Goal: Task Accomplishment & Management: Complete application form

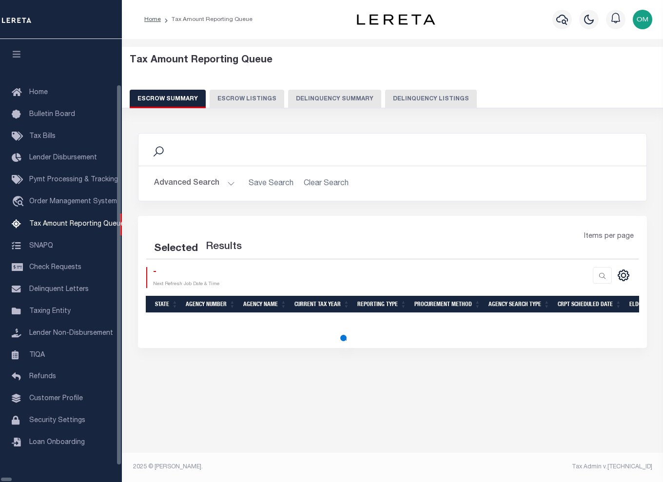
select select "100"
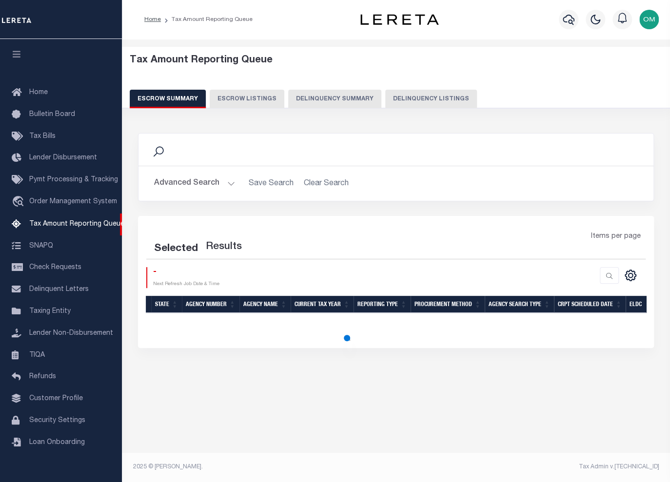
select select "100"
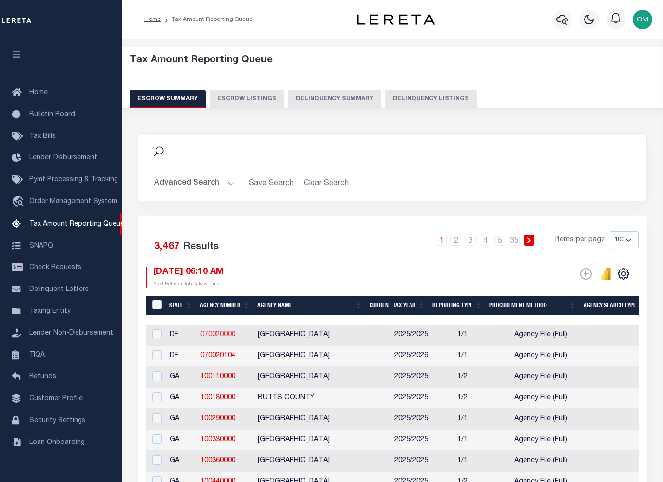
click at [221, 332] on link "070020000" at bounding box center [217, 334] width 35 height 7
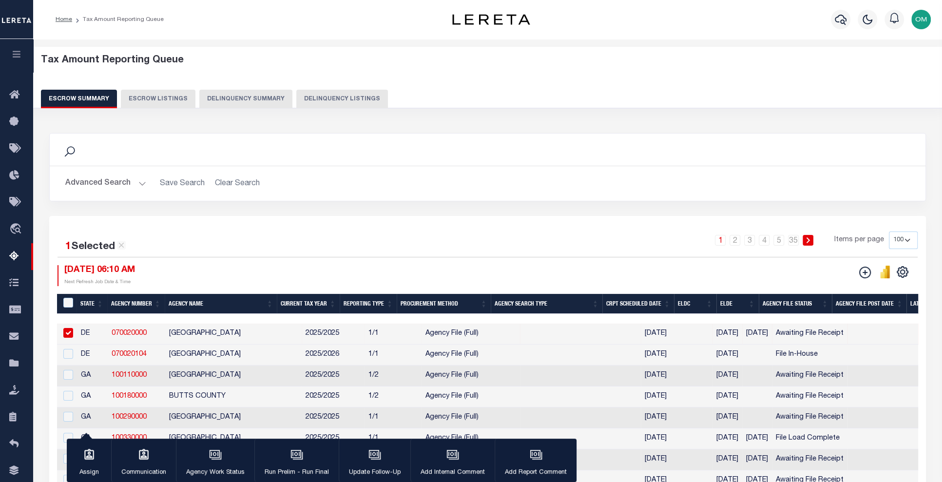
click at [70, 329] on input "checkbox" at bounding box center [68, 333] width 10 height 10
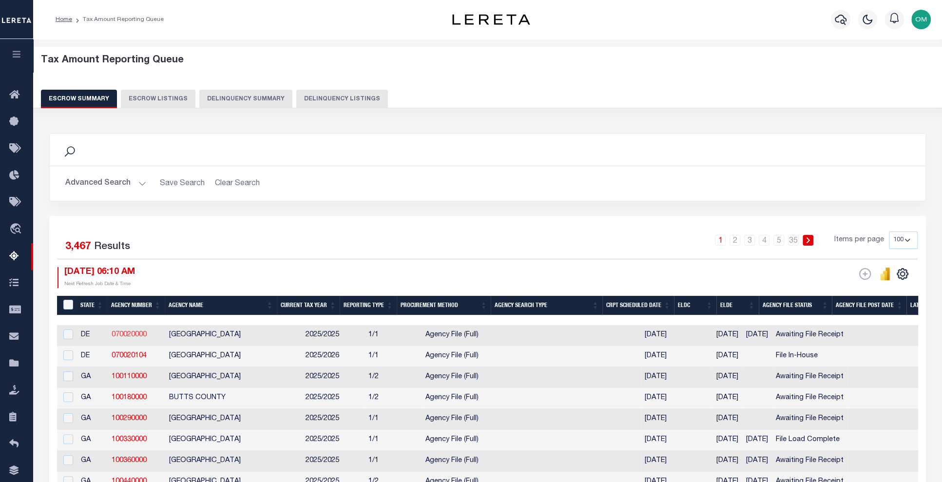
click at [125, 335] on link "070020000" at bounding box center [129, 334] width 35 height 7
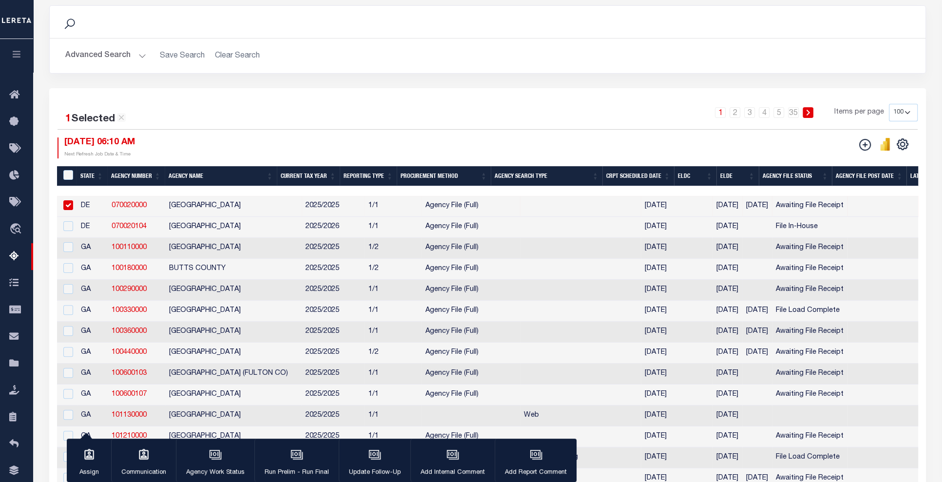
scroll to position [133, 0]
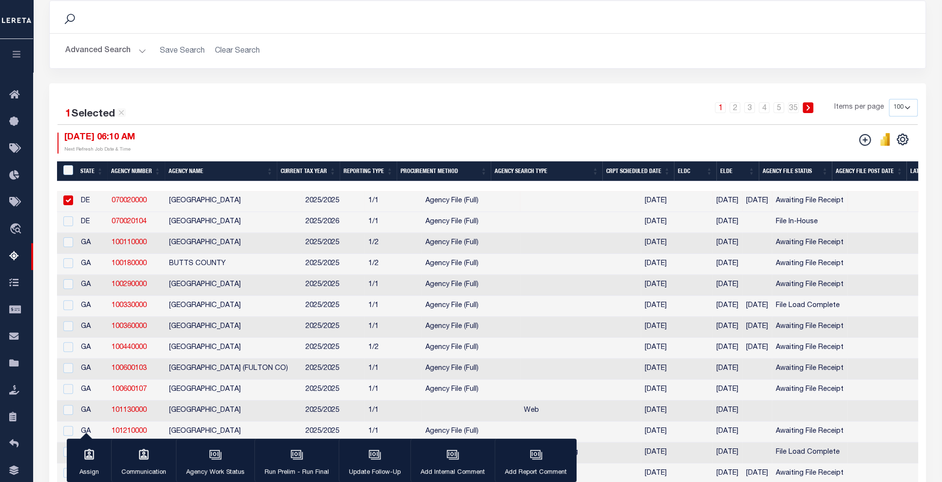
click at [65, 199] on input "checkbox" at bounding box center [68, 200] width 10 height 10
checkbox input "false"
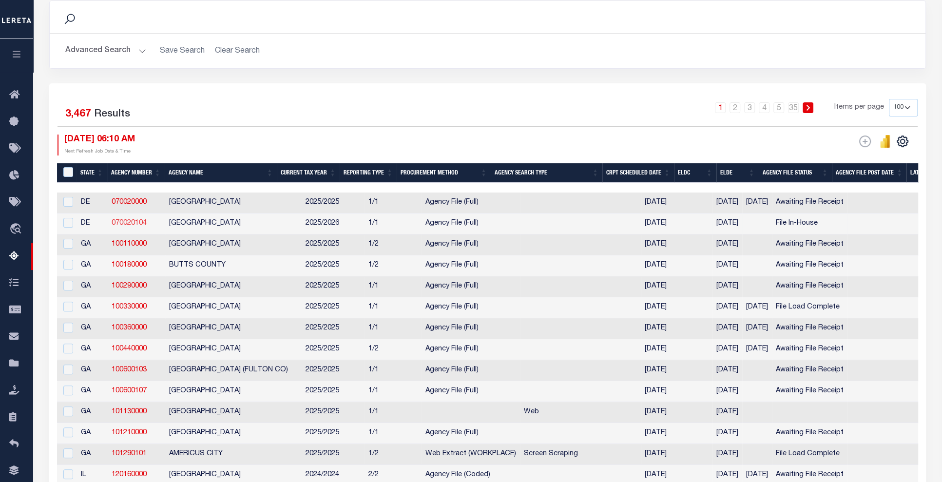
click at [118, 223] on link "070020104" at bounding box center [129, 223] width 35 height 7
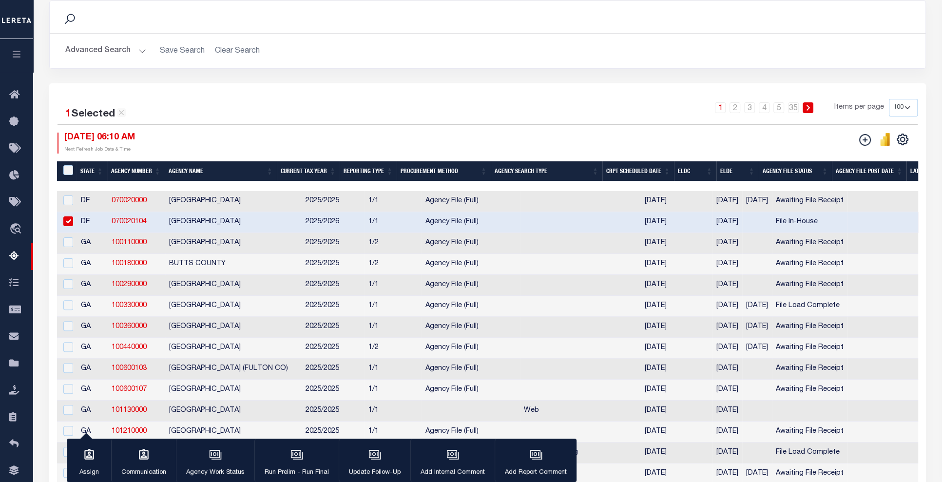
click at [68, 220] on input "checkbox" at bounding box center [68, 221] width 10 height 10
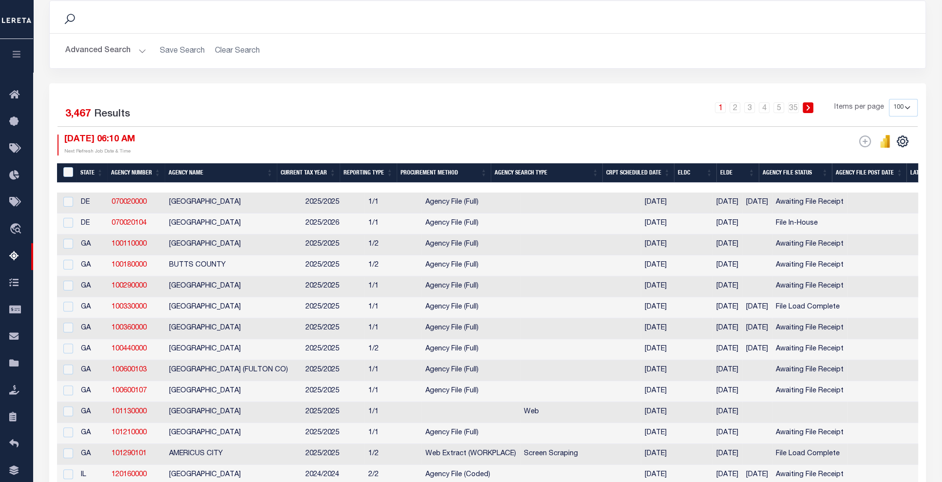
click at [501, 63] on div "Advanced Search Save Search Clear Search State In" at bounding box center [488, 51] width 876 height 35
click at [599, 112] on div "1 2 3 4 5 … 35 Items per page 10 25 50 100 500" at bounding box center [596, 111] width 641 height 25
click at [344, 126] on div "1 Selected 3,467 Results 1 2 3 4 5 … 35 Items per page 10 25 50 100 500" at bounding box center [487, 113] width 860 height 28
click at [214, 124] on div "1 Selected 3,467 Results" at bounding box center [159, 112] width 204 height 27
drag, startPoint x: 778, startPoint y: 223, endPoint x: 839, endPoint y: 223, distance: 60.9
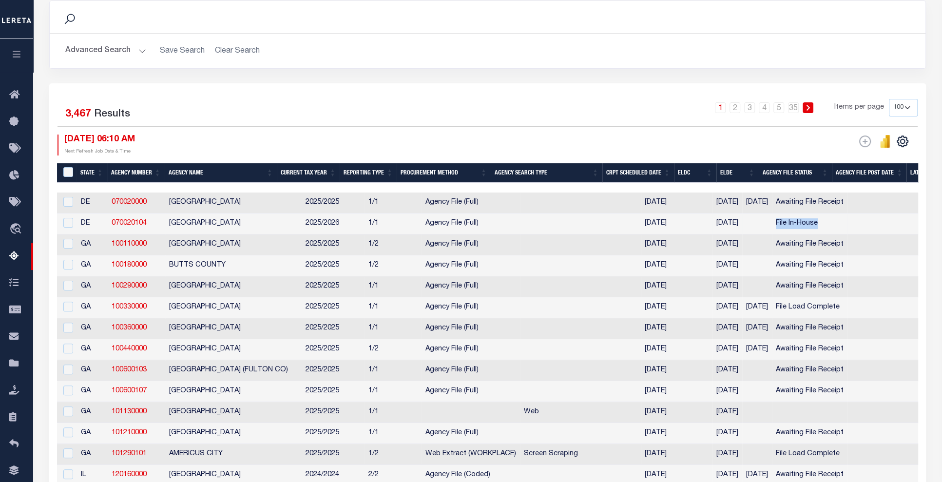
click at [662, 223] on td "File In-House" at bounding box center [810, 223] width 76 height 21
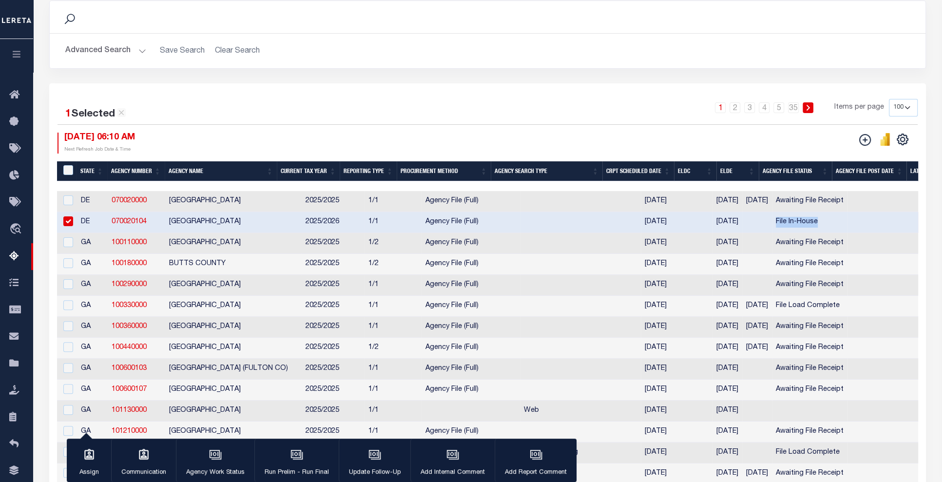
click at [68, 221] on input "checkbox" at bounding box center [68, 221] width 10 height 10
checkbox input "false"
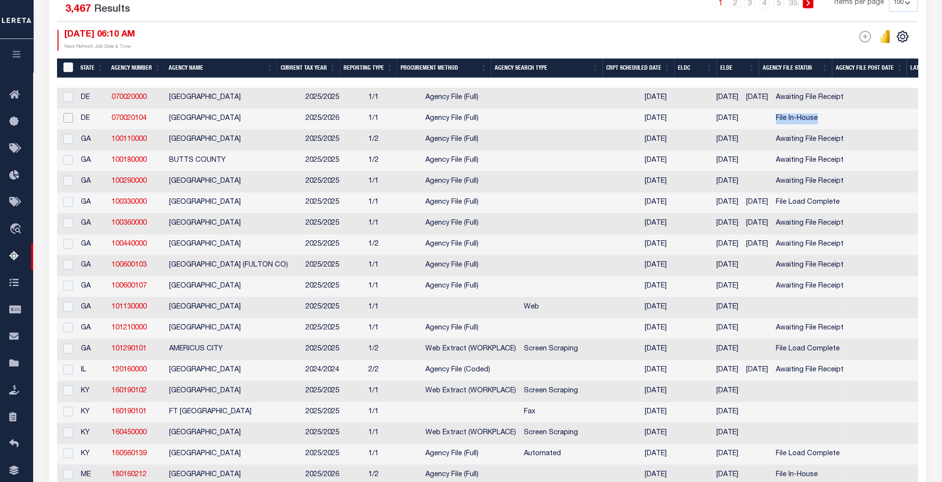
scroll to position [221, 0]
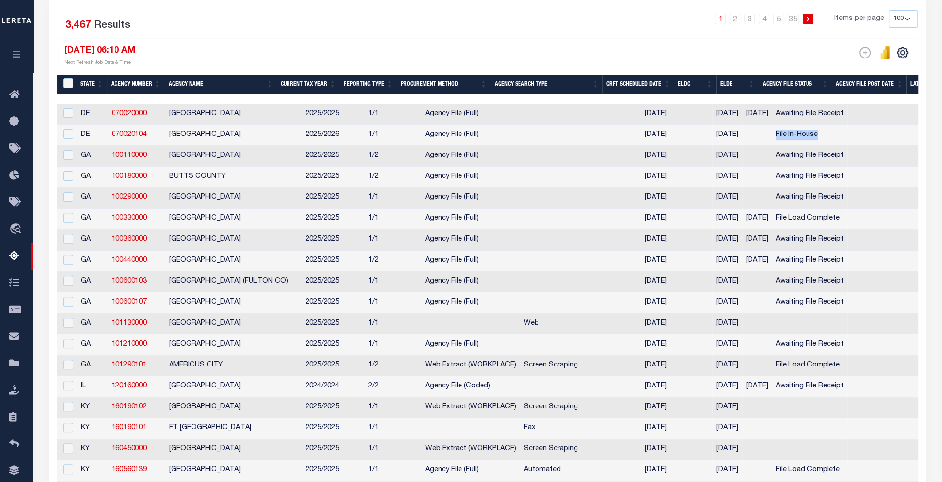
click at [662, 83] on th "Agency File Status" at bounding box center [796, 85] width 74 height 20
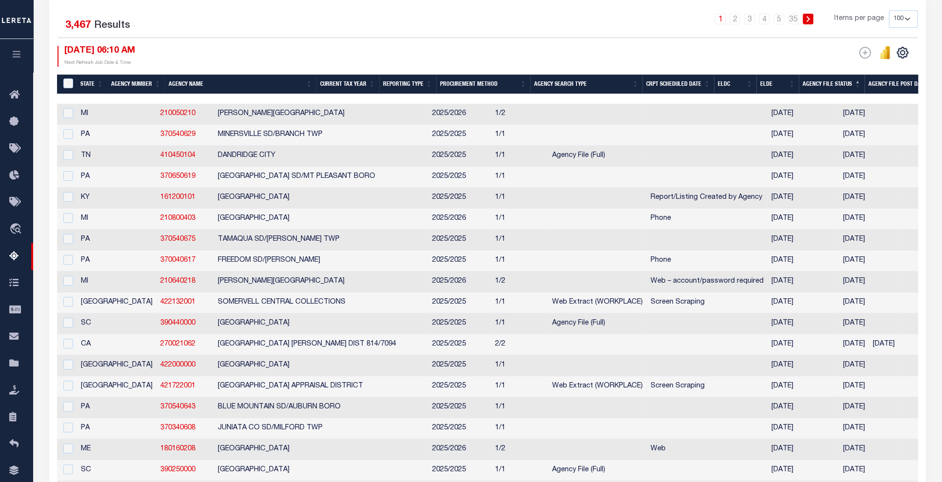
click at [662, 83] on th "Agency File Status" at bounding box center [832, 85] width 66 height 20
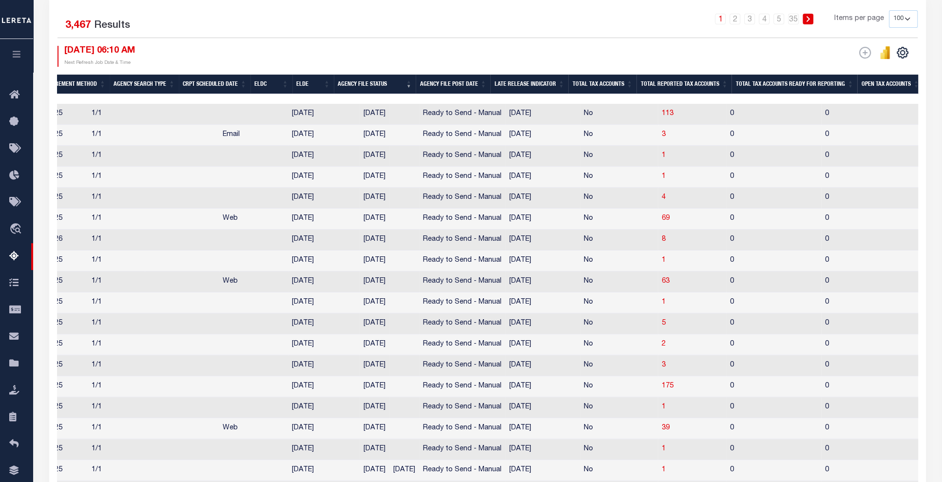
scroll to position [0, 0]
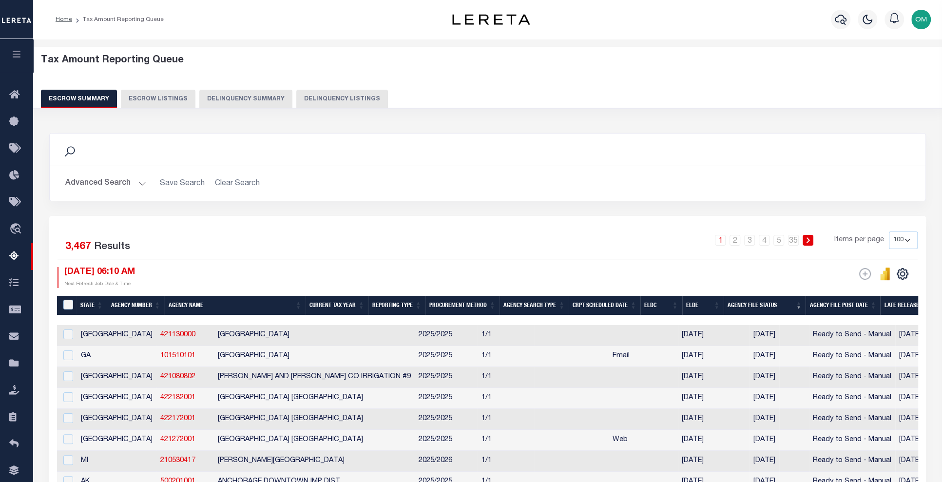
click at [453, 183] on h2 "Advanced Search Save Search Clear Search" at bounding box center [487, 183] width 860 height 19
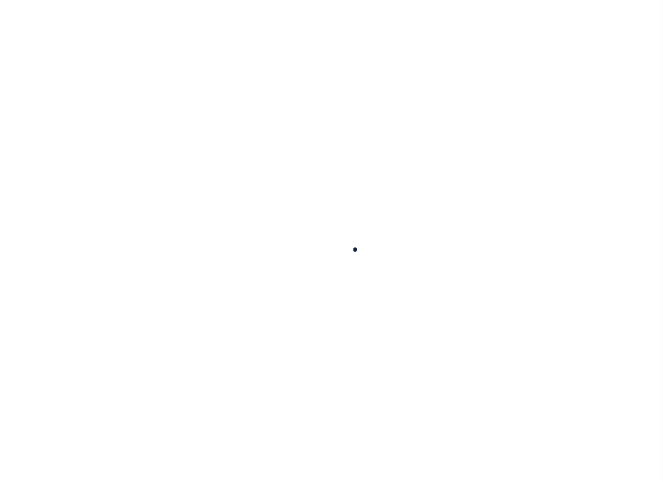
select select
checkbox input "false"
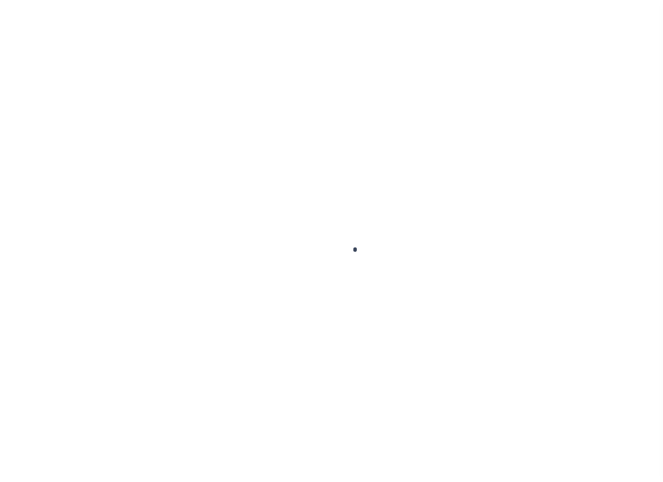
checkbox input "false"
type input "1000300000"
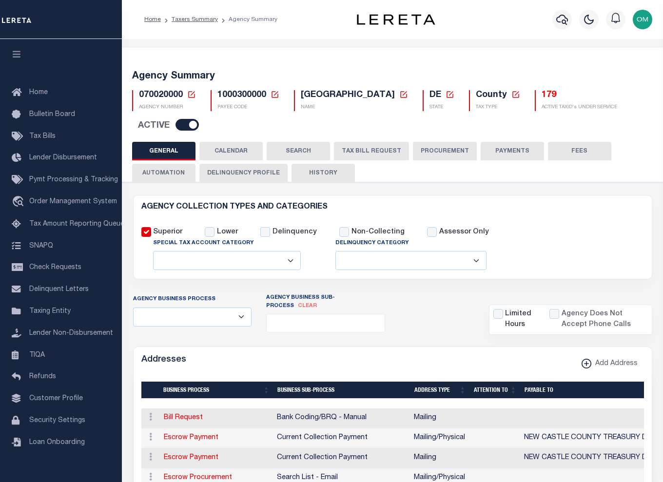
click at [367, 152] on button "TAX BILL REQUEST" at bounding box center [371, 151] width 75 height 19
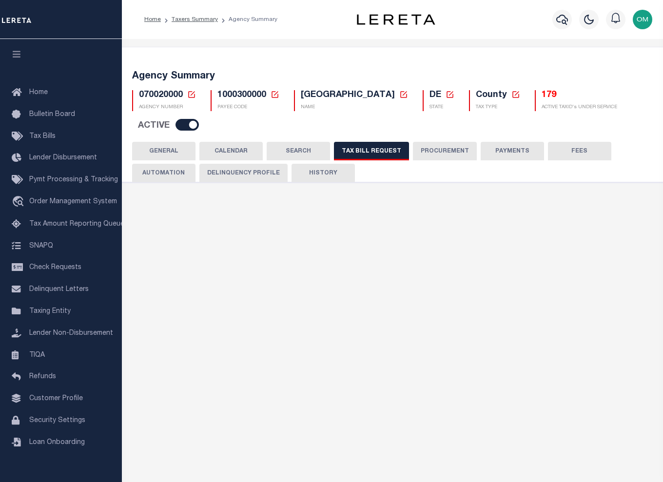
select select "27"
checkbox input "false"
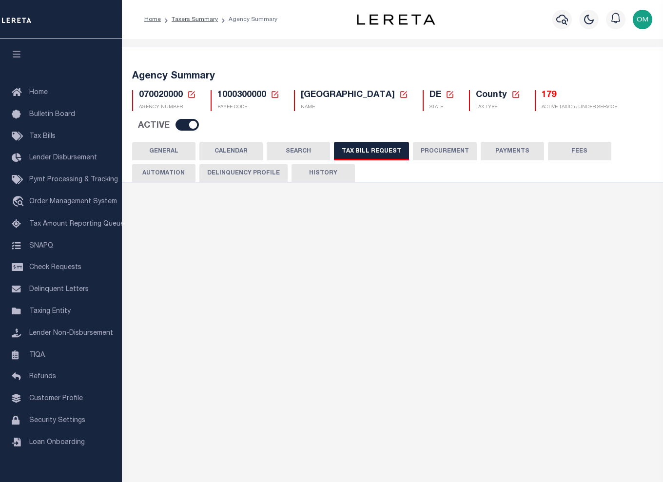
select select "22"
select select "false"
select select
select select "7803021001"
select select "2"
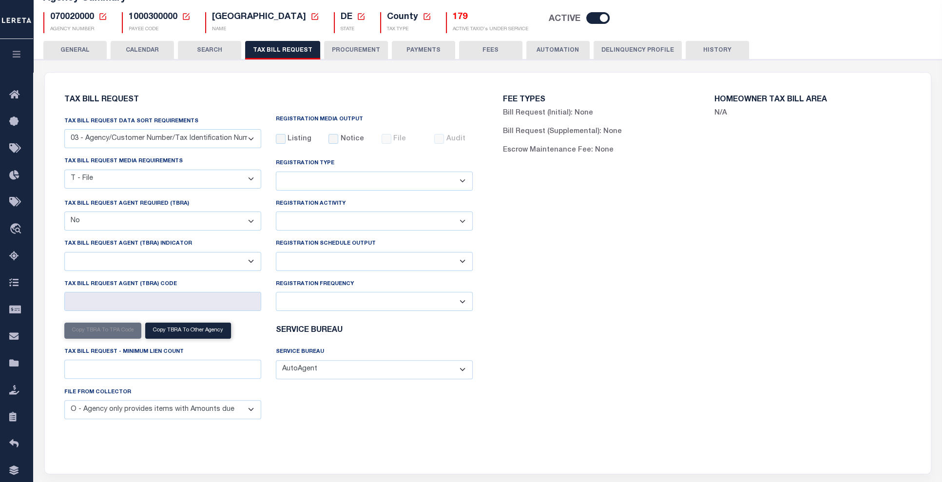
scroll to position [88, 0]
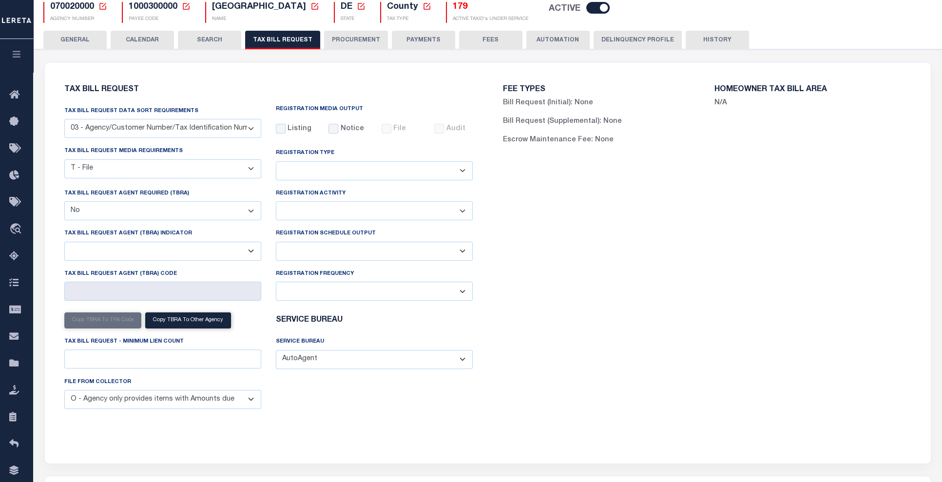
click at [469, 252] on select "Delta File Full File" at bounding box center [374, 251] width 197 height 19
click at [524, 254] on div "FEE TYPES Bill Request (Initial): None Bill Request (Supplemental): None Escrow…" at bounding box center [707, 257] width 439 height 366
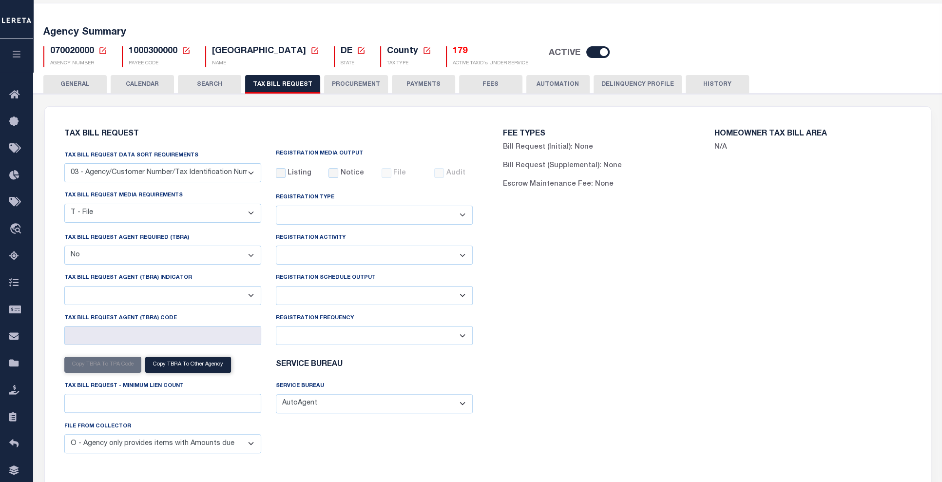
click at [661, 290] on div "FEE TYPES Bill Request (Initial): None Bill Request (Supplemental): None Escrow…" at bounding box center [707, 301] width 439 height 366
click at [465, 294] on select "Delta File Full File" at bounding box center [374, 295] width 197 height 19
click at [591, 395] on div "FEE TYPES Bill Request (Initial): None Bill Request (Supplemental): None Escrow…" at bounding box center [707, 301] width 439 height 366
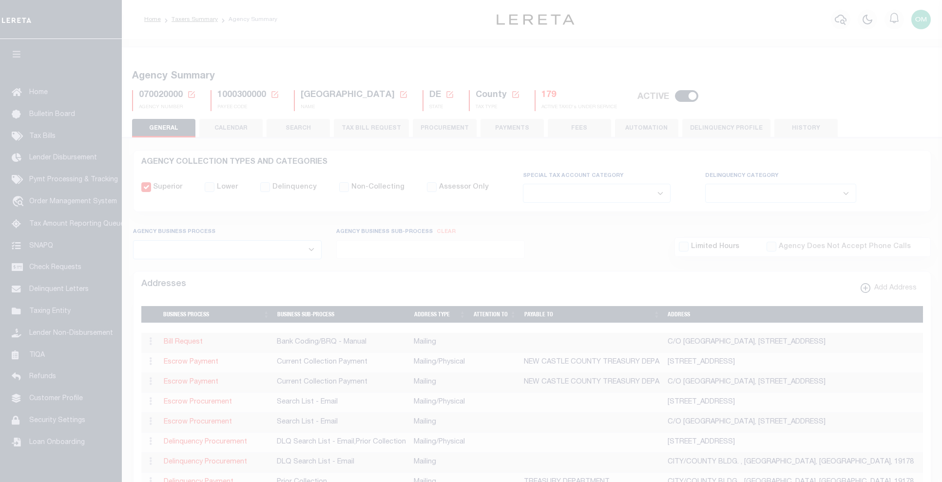
select select
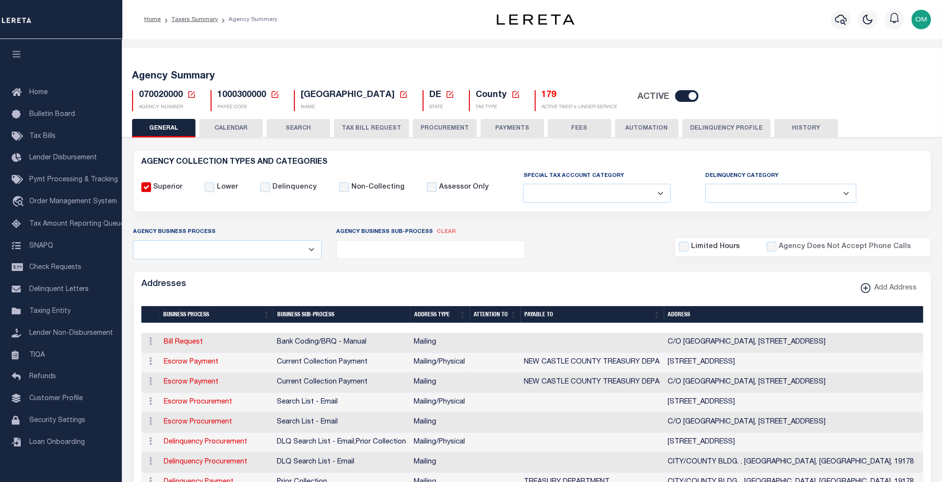
click at [380, 127] on button "TAX BILL REQUEST" at bounding box center [371, 128] width 75 height 19
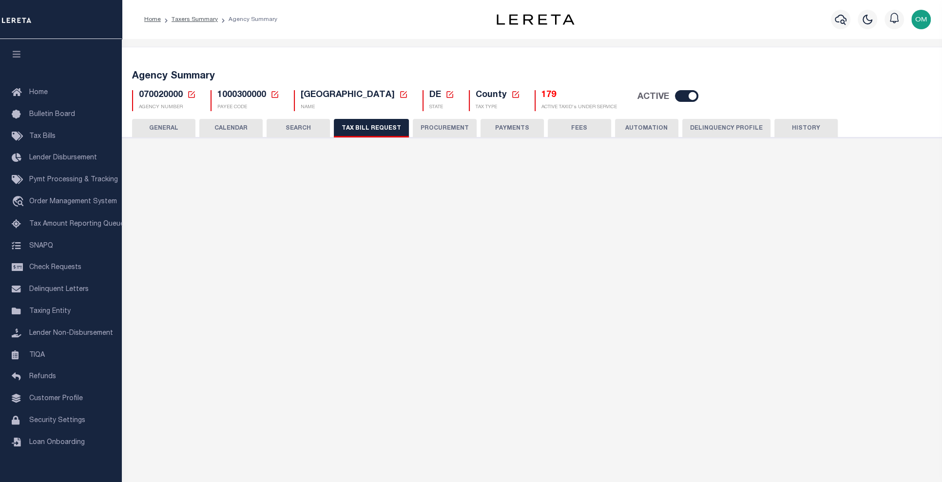
select select "27"
checkbox input "false"
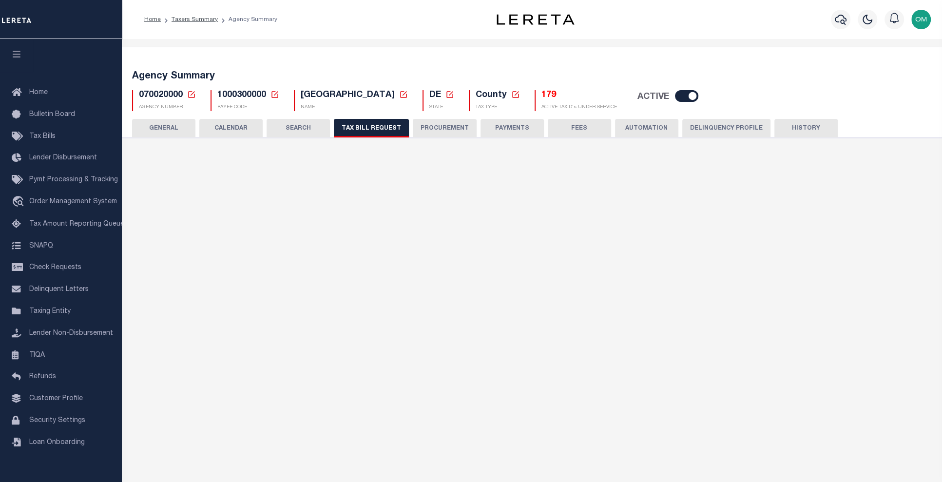
select select "22"
select select "false"
select select
select select "7803021001"
select select "2"
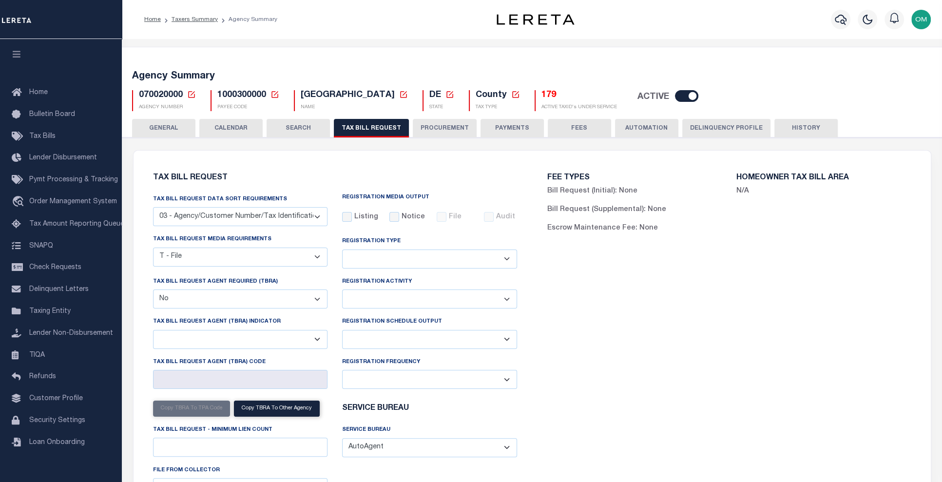
scroll to position [88, 0]
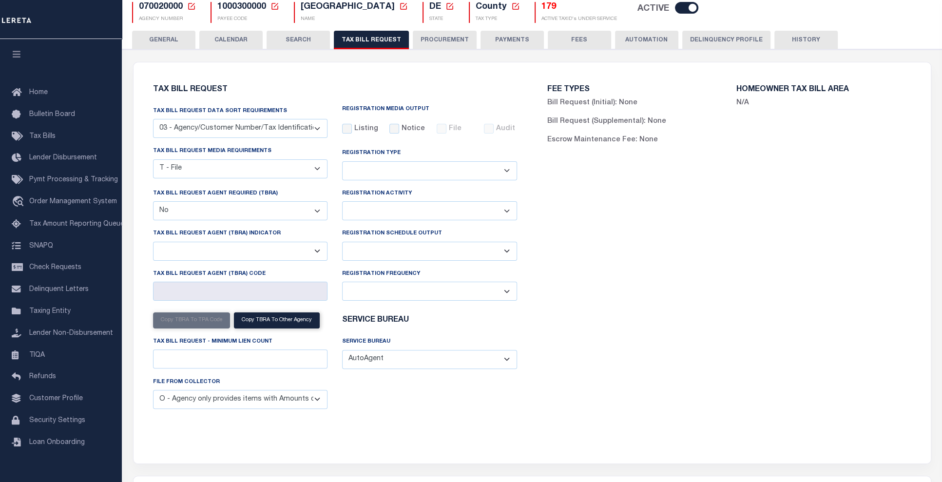
click at [508, 251] on select "Delta File Full File" at bounding box center [429, 251] width 175 height 19
click at [567, 238] on div "FEE TYPES Bill Request (Initial): None Bill Request (Supplemental): None Escrow…" at bounding box center [729, 257] width 394 height 366
click at [318, 251] on select "A - Agency requires both customer TBRA code and LERETA TBRA code. B - Agency re…" at bounding box center [240, 251] width 175 height 19
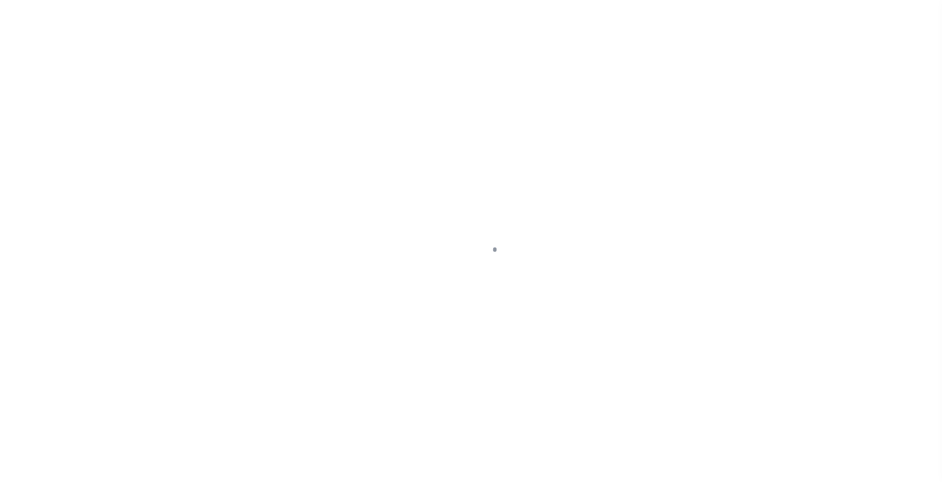
select select
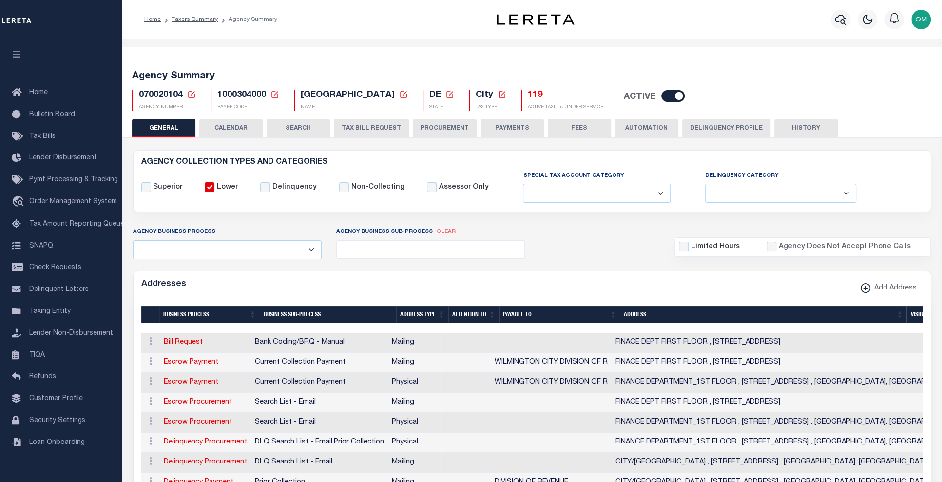
click at [375, 126] on button "TAX BILL REQUEST" at bounding box center [371, 128] width 75 height 19
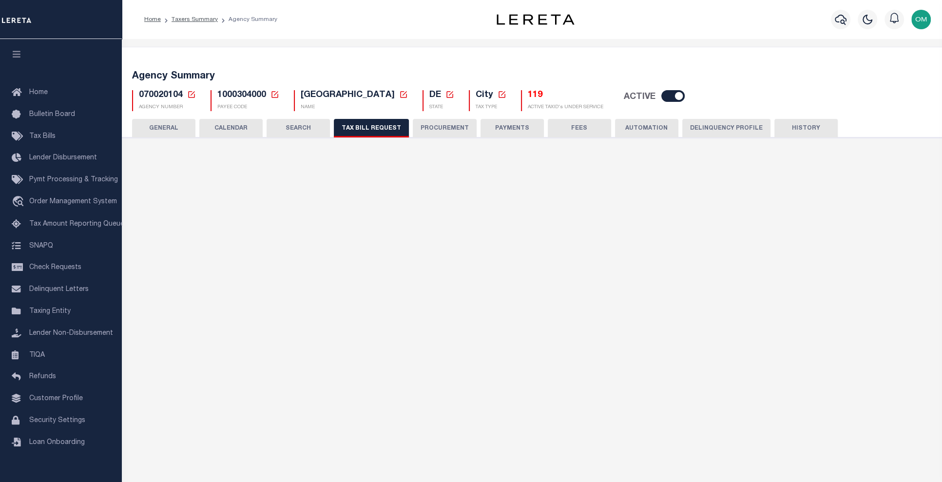
select select "27"
select select "22"
select select "true"
select select "13"
select select "1"
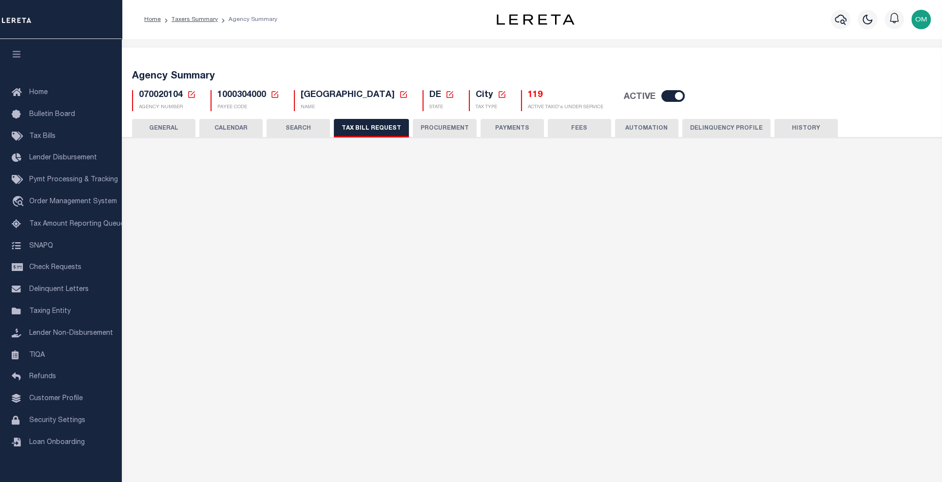
type input "086"
select select
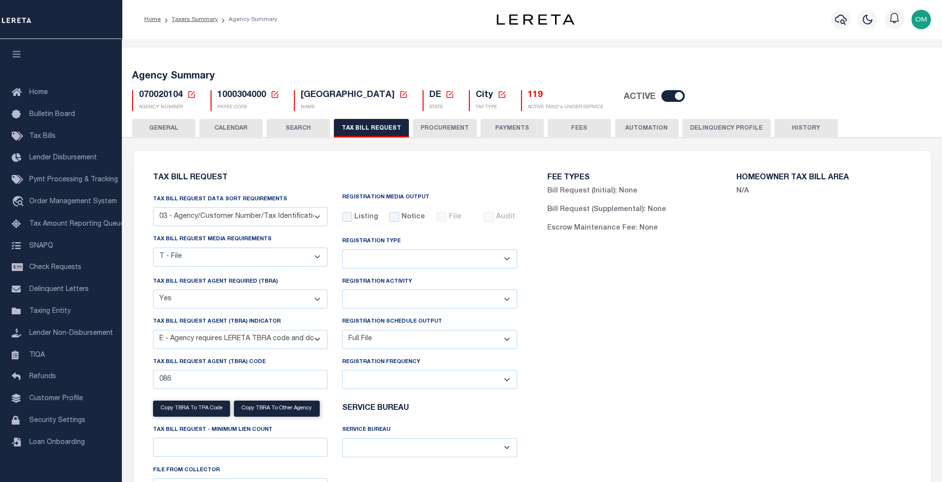
click at [405, 158] on div "Tax Bill Request Tax Bill Request Data Sort Requirements 01 - Agency/Tax Identi…" at bounding box center [532, 351] width 797 height 401
click at [441, 217] on div "File" at bounding box center [453, 217] width 33 height 11
click at [442, 216] on div "File" at bounding box center [453, 217] width 33 height 11
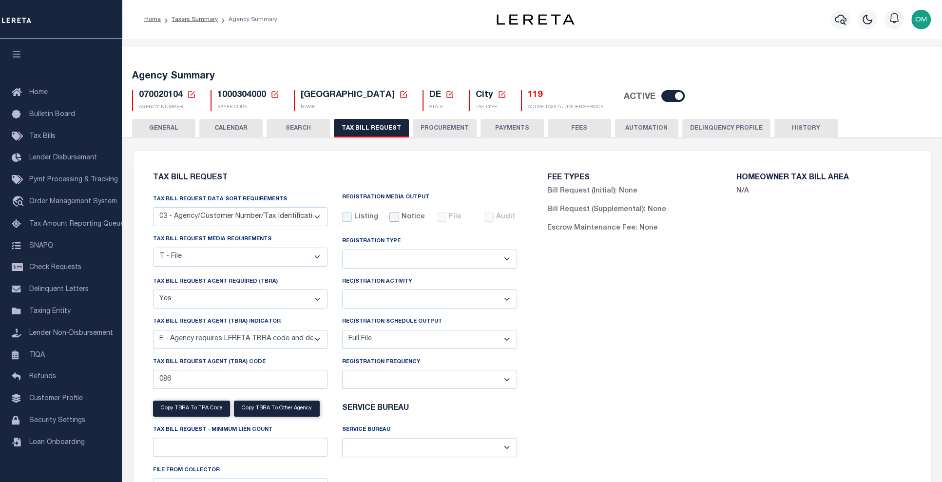
click at [395, 214] on input "Notice" at bounding box center [394, 217] width 10 height 10
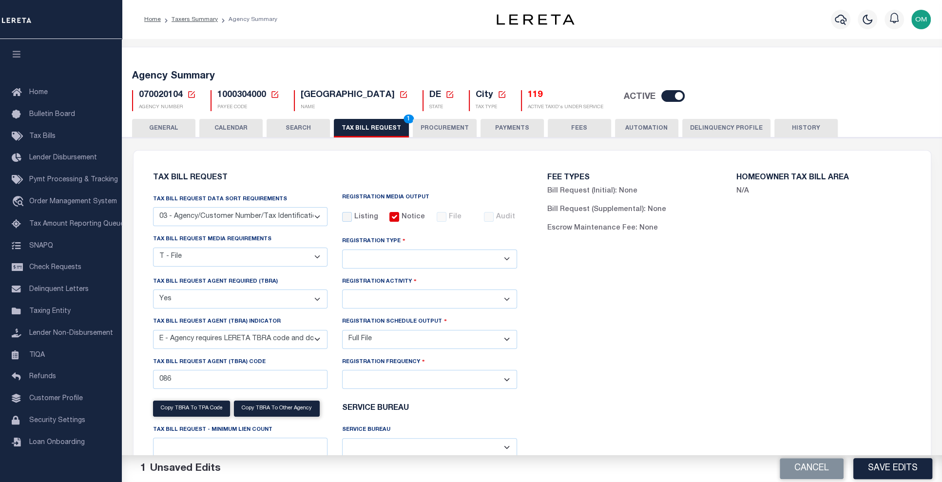
click at [396, 215] on input "Notice" at bounding box center [394, 217] width 10 height 10
click at [398, 217] on input "Notice" at bounding box center [394, 217] width 10 height 10
checkbox input "false"
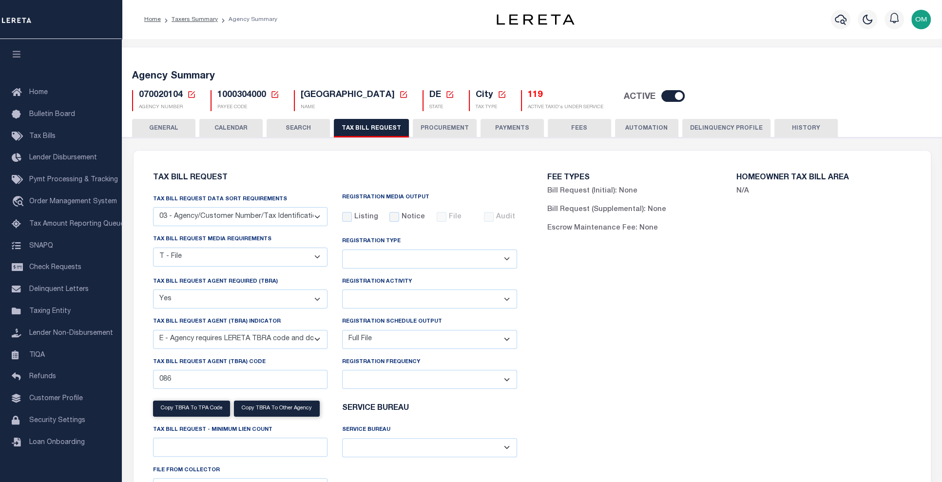
click at [447, 218] on div "File" at bounding box center [453, 217] width 33 height 11
click at [561, 351] on div "FEE TYPES Bill Request (Initial): None Bill Request (Supplemental): None Escrow…" at bounding box center [729, 345] width 394 height 366
click at [688, 338] on div "FEE TYPES Bill Request (Initial): None Bill Request (Supplemental): None Escrow…" at bounding box center [729, 345] width 394 height 366
